Goal: Task Accomplishment & Management: Manage account settings

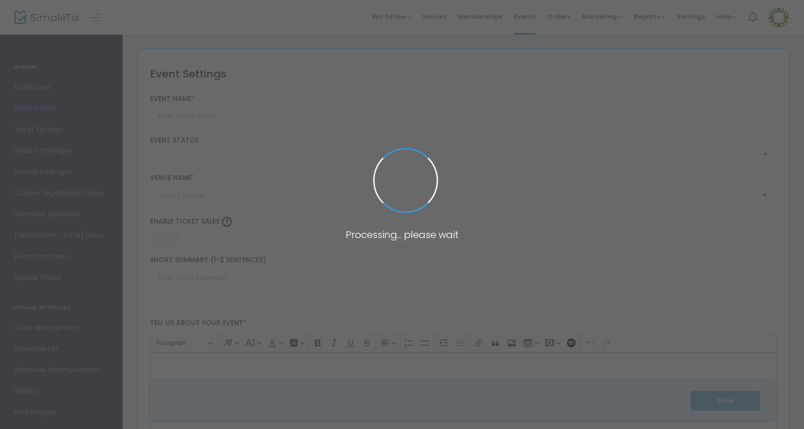
type input "Stories of Appalachia : Chef's Table Series with Bourbon Pairings - September B…"
type textarea "Step into a culinary journey through the heart of [GEOGRAPHIC_DATA] with our Ch…"
type input "6.000 %"
type input "Buy Tickets"
type input "La Bonne Vie"
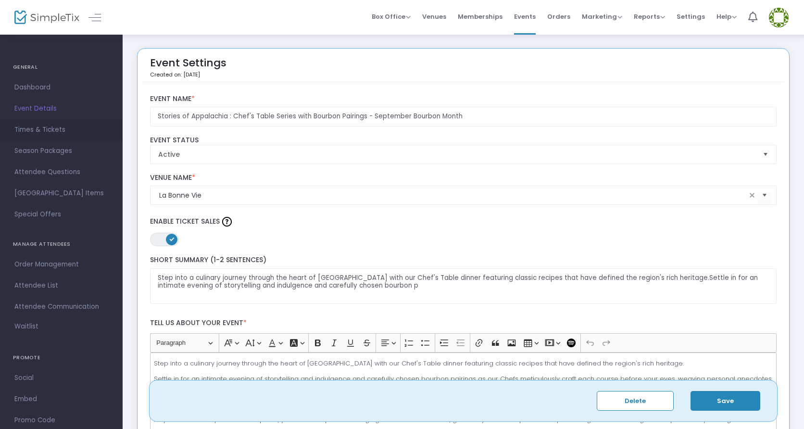
click at [28, 132] on span "Times & Tickets" at bounding box center [61, 130] width 94 height 12
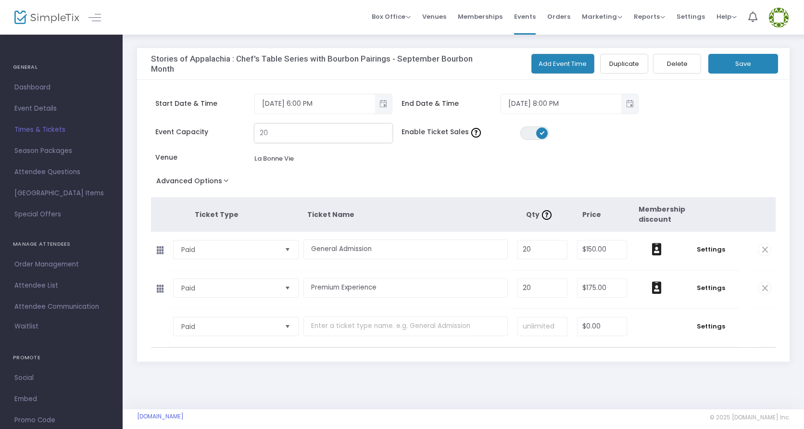
click at [283, 131] on input "20" at bounding box center [323, 133] width 137 height 18
type input "0"
click at [766, 66] on button "Save" at bounding box center [743, 64] width 70 height 20
click at [23, 16] on img at bounding box center [46, 18] width 65 height 14
